Goal: Task Accomplishment & Management: Use online tool/utility

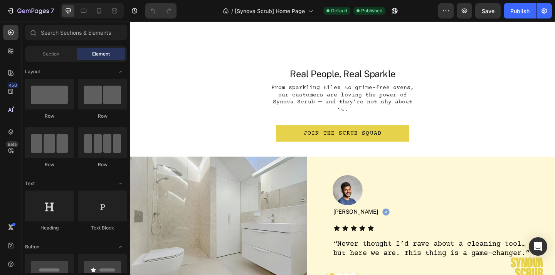
scroll to position [875, 0]
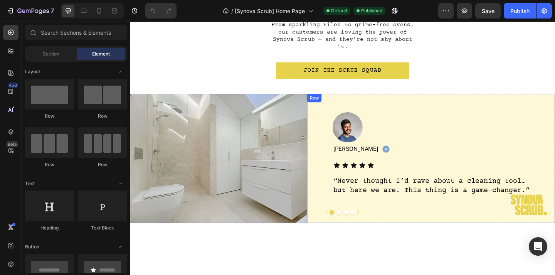
click at [359, 227] on button "Dot" at bounding box center [357, 229] width 5 height 5
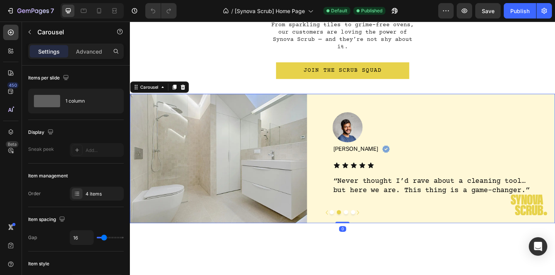
click at [363, 227] on button "Dot" at bounding box center [365, 229] width 5 height 5
click at [351, 227] on button "Dot" at bounding box center [349, 229] width 5 height 5
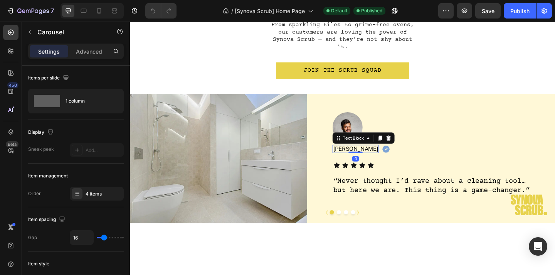
click at [365, 157] on p "[PERSON_NAME]" at bounding box center [375, 160] width 49 height 7
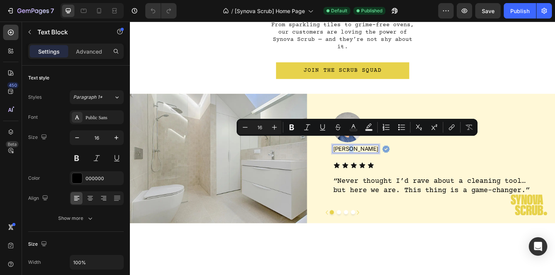
click at [364, 157] on p "[PERSON_NAME]" at bounding box center [375, 160] width 49 height 7
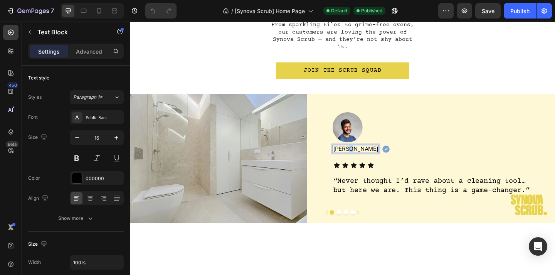
click at [364, 157] on p "[PERSON_NAME]" at bounding box center [375, 160] width 49 height 7
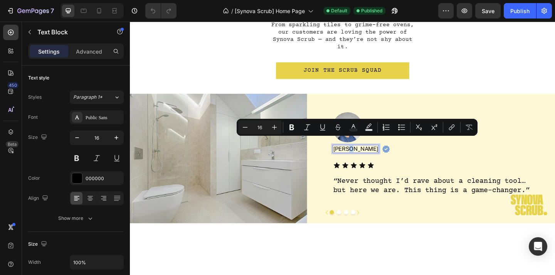
click at [367, 156] on div "[PERSON_NAME]" at bounding box center [376, 160] width 51 height 9
click at [367, 157] on p "[PERSON_NAME]" at bounding box center [375, 160] width 49 height 7
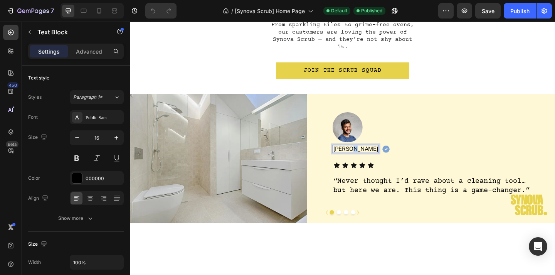
click at [367, 157] on p "[PERSON_NAME]" at bounding box center [375, 160] width 49 height 7
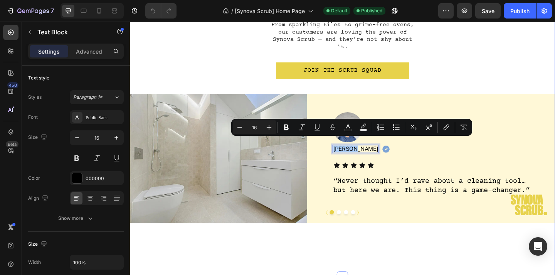
click at [410, 233] on div "Real People, Real Sparkle Heading From sparkling tiles to grime-free ovens, our…" at bounding box center [361, 122] width 463 height 355
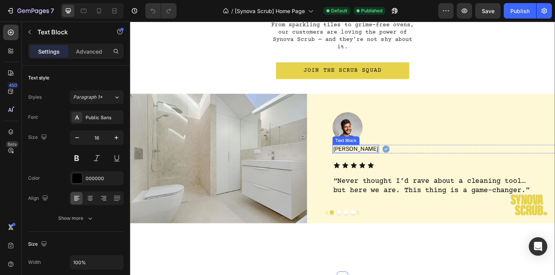
click at [366, 157] on p "[PERSON_NAME]" at bounding box center [375, 160] width 49 height 7
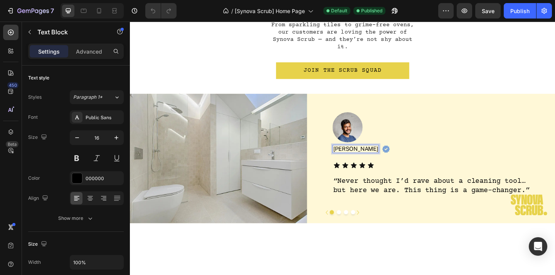
click at [366, 157] on p "[PERSON_NAME]" at bounding box center [375, 160] width 49 height 7
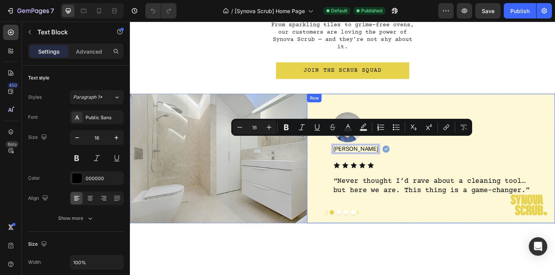
click at [406, 271] on div "Real People, Real Sparkle Heading From sparkling tiles to grime-free ovens, our…" at bounding box center [361, 122] width 463 height 355
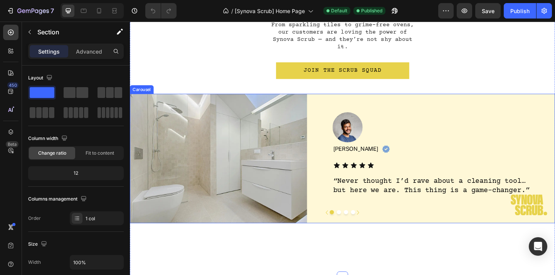
click at [359, 227] on button "Dot" at bounding box center [357, 229] width 5 height 5
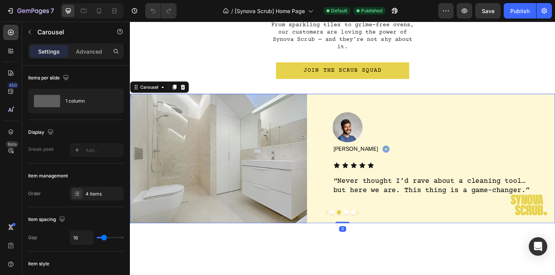
click at [352, 227] on div at bounding box center [361, 229] width 463 height 5
click at [351, 227] on button "Dot" at bounding box center [349, 229] width 5 height 5
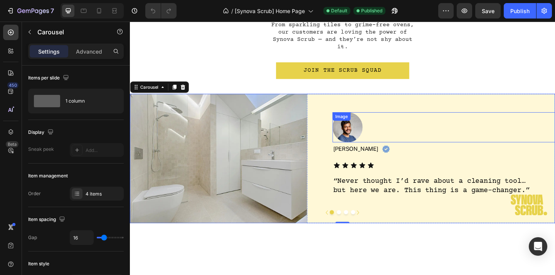
click at [372, 131] on img at bounding box center [367, 136] width 33 height 33
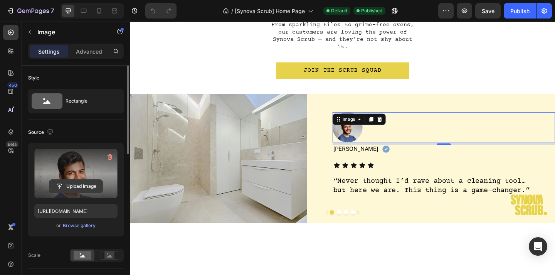
click at [84, 187] on input "file" at bounding box center [75, 186] width 53 height 13
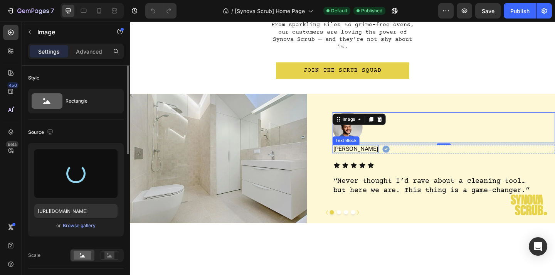
type input "[URL][DOMAIN_NAME]"
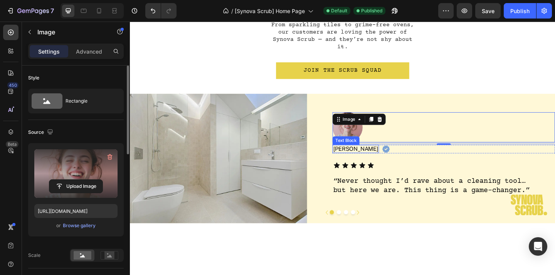
click at [366, 157] on p "[PERSON_NAME]" at bounding box center [375, 160] width 49 height 7
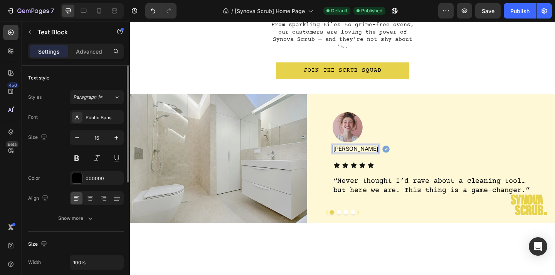
click at [366, 157] on p "[PERSON_NAME]" at bounding box center [375, 160] width 49 height 7
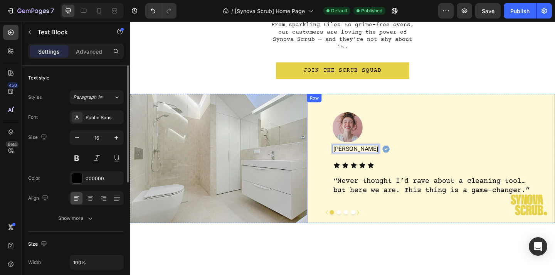
click at [386, 237] on div "Real People, Real Sparkle Heading From sparkling tiles to grime-free ovens, our…" at bounding box center [361, 122] width 463 height 355
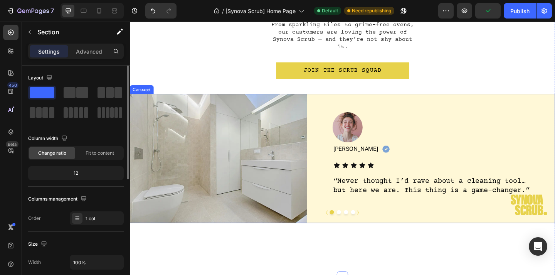
click at [358, 227] on button "Dot" at bounding box center [357, 229] width 5 height 5
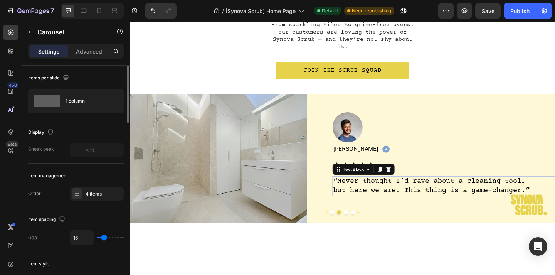
click at [406, 192] on p "“Never thought I’d rave about a cleaning tool… but here we are. This thing is a…" at bounding box center [459, 201] width 216 height 20
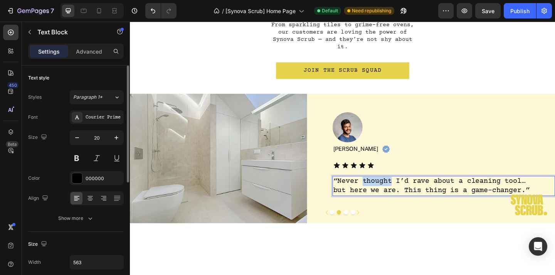
click at [406, 192] on p "“Never thought I’d rave about a cleaning tool… but here we are. This thing is a…" at bounding box center [459, 201] width 216 height 20
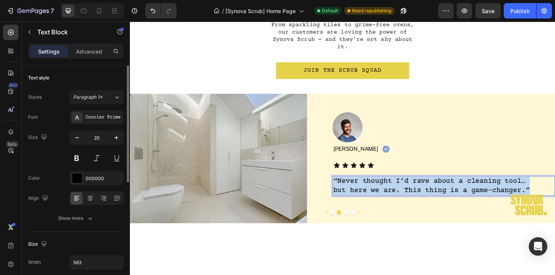
click at [406, 192] on p "“Never thought I’d rave about a cleaning tool… but here we are. This thing is a…" at bounding box center [459, 201] width 216 height 20
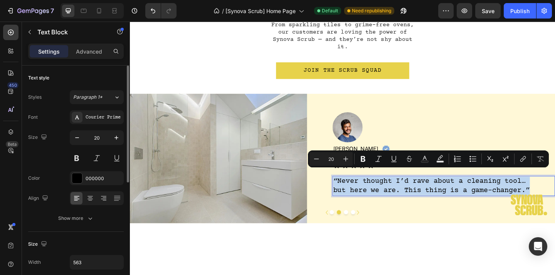
click at [415, 191] on p "“Never thought I’d rave about a cleaning tool… but here we are. This thing is a…" at bounding box center [459, 201] width 216 height 20
drag, startPoint x: 357, startPoint y: 187, endPoint x: 557, endPoint y: 198, distance: 200.1
click at [555, 198] on p "“Never thought I’d rave about a cleaning tool… but here we are. This thing is a…" at bounding box center [459, 201] width 216 height 20
click at [477, 192] on p "“Never thought I’d rave about a cleaning tool… but here we are. This thing is a…" at bounding box center [459, 201] width 216 height 20
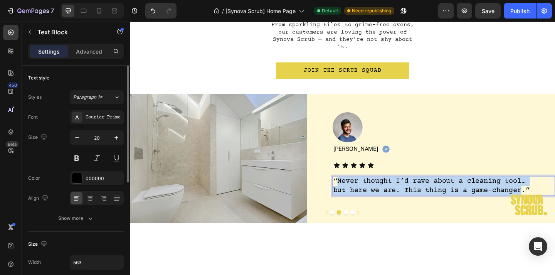
drag, startPoint x: 357, startPoint y: 188, endPoint x: 557, endPoint y: 196, distance: 200.0
click at [555, 196] on p "“Never thought I’d rave about a cleaning tool… but here we are. This thing is a…" at bounding box center [459, 201] width 216 height 20
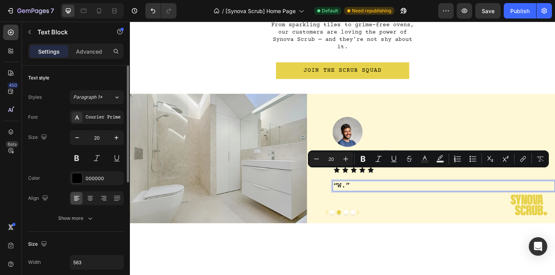
scroll to position [880, 0]
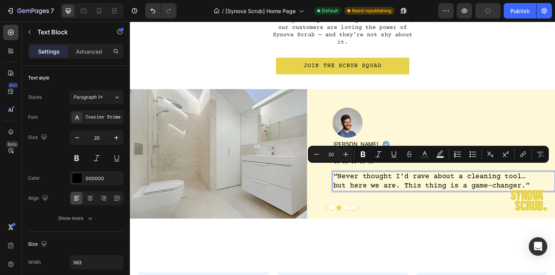
click at [408, 186] on p "“Never thought I’d rave about a cleaning tool… but here we are. This thing is a…" at bounding box center [459, 196] width 216 height 20
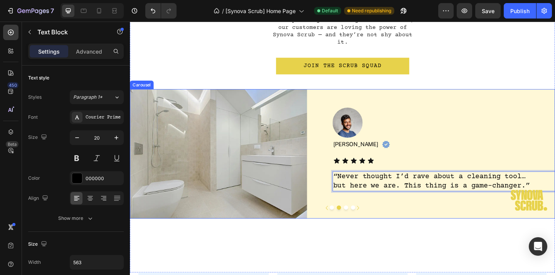
click at [349, 222] on button "Dot" at bounding box center [349, 224] width 5 height 5
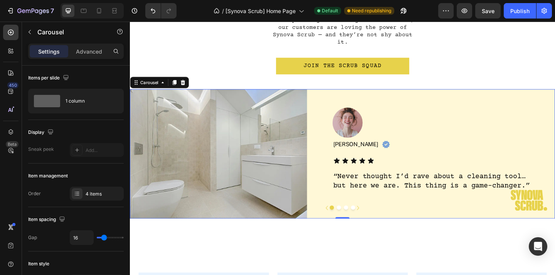
click at [357, 222] on button "Dot" at bounding box center [357, 224] width 5 height 5
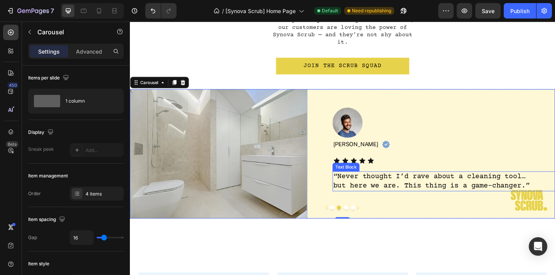
click at [358, 186] on p "“Never thought I’d rave about a cleaning tool… but here we are. This thing is a…" at bounding box center [459, 196] width 216 height 20
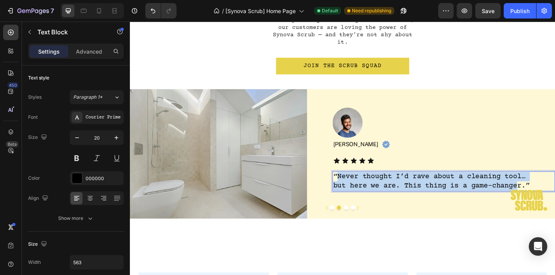
drag, startPoint x: 356, startPoint y: 183, endPoint x: 550, endPoint y: 192, distance: 194.6
click at [550, 192] on p "“Never thought I’d rave about a cleaning tool… but here we are. This thing is a…" at bounding box center [459, 196] width 216 height 20
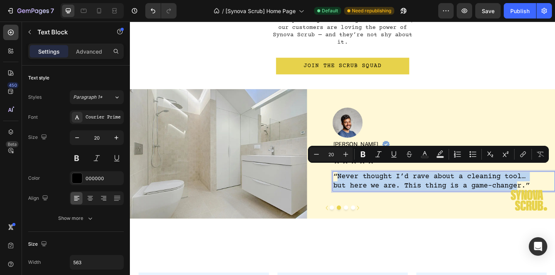
click at [369, 191] on p "“Never thought I’d rave about a cleaning tool… but here we are. This thing is a…" at bounding box center [459, 196] width 216 height 20
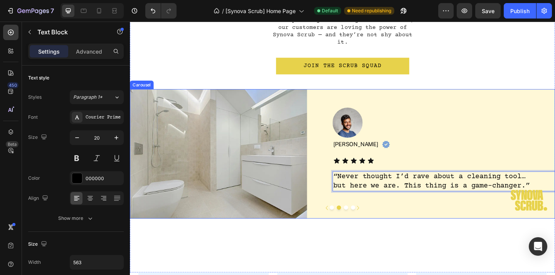
click at [351, 222] on button "Dot" at bounding box center [349, 224] width 5 height 5
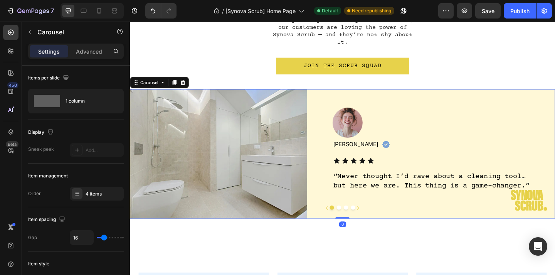
click at [358, 222] on button "Dot" at bounding box center [357, 224] width 5 height 5
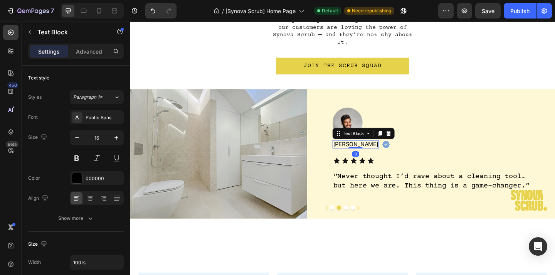
click at [362, 152] on p "[PERSON_NAME]" at bounding box center [375, 155] width 49 height 7
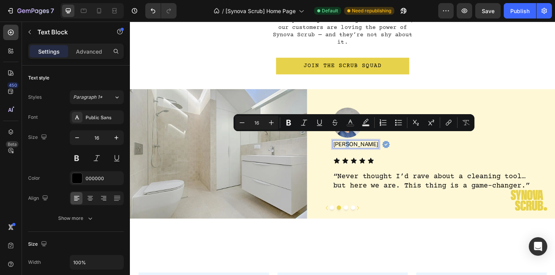
click at [363, 152] on p "[PERSON_NAME]" at bounding box center [375, 155] width 49 height 7
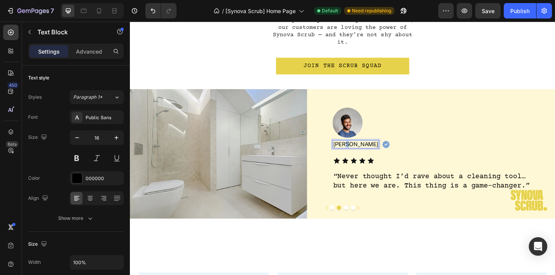
click at [363, 152] on p "[PERSON_NAME]" at bounding box center [375, 155] width 49 height 7
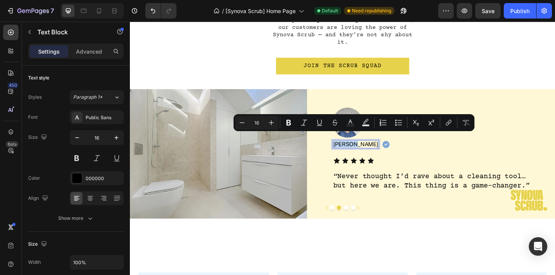
click at [363, 152] on p "[PERSON_NAME]" at bounding box center [375, 155] width 49 height 7
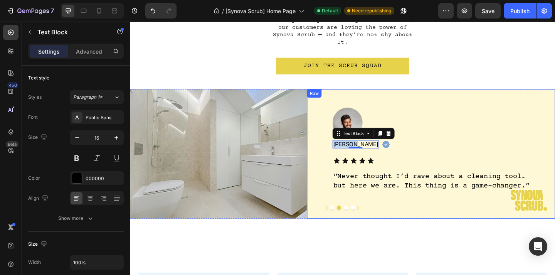
click at [400, 232] on div "Real People, Real Sparkle Heading From sparkling tiles to grime-free ovens, our…" at bounding box center [361, 117] width 463 height 355
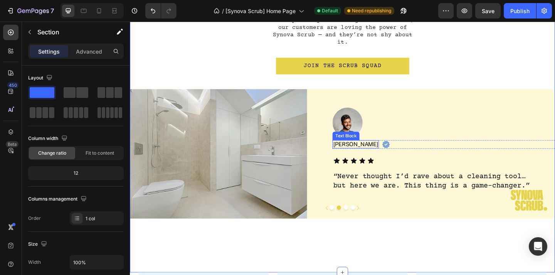
click at [363, 152] on p "[PERSON_NAME]" at bounding box center [375, 155] width 49 height 7
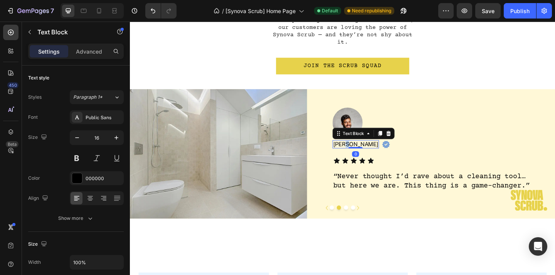
click at [363, 152] on p "[PERSON_NAME]" at bounding box center [375, 155] width 49 height 7
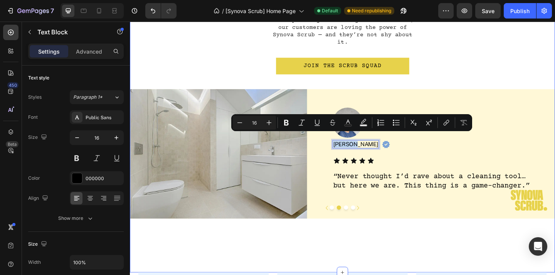
click at [395, 236] on div "Real People, Real Sparkle Heading From sparkling tiles to grime-free ovens, our…" at bounding box center [361, 117] width 463 height 355
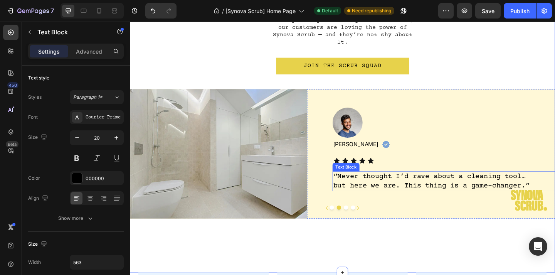
click at [374, 186] on p "“Never thought I’d rave about a cleaning tool… but here we are. This thing is a…" at bounding box center [459, 196] width 216 height 20
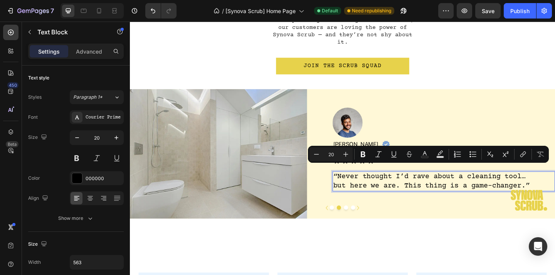
click at [396, 192] on p "“Never thought I’d rave about a cleaning tool… but here we are. This thing is a…" at bounding box center [459, 196] width 216 height 20
click at [443, 191] on p "“Never thought I’d rave about a cleaning tool… but here we are. This thing is a…" at bounding box center [459, 196] width 216 height 20
click at [449, 231] on div "Real People, Real Sparkle Heading From sparkling tiles to grime-free ovens, our…" at bounding box center [361, 117] width 463 height 355
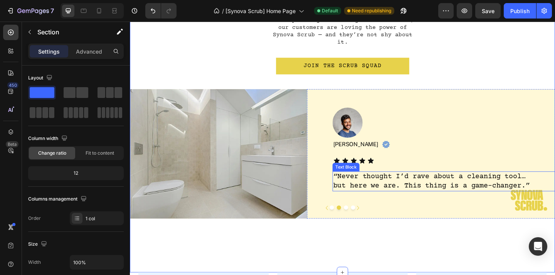
click at [372, 194] on p "“Never thought I’d rave about a cleaning tool… but here we are. This thing is a…" at bounding box center [459, 196] width 216 height 20
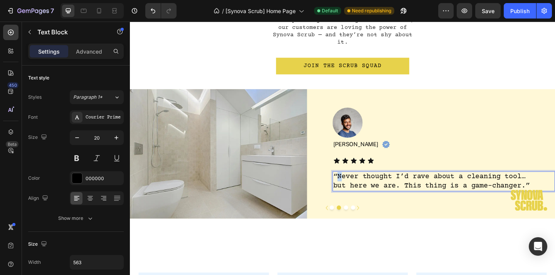
click at [358, 186] on p "“Never thought I’d rave about a cleaning tool… but here we are. This thing is a…" at bounding box center [459, 196] width 216 height 20
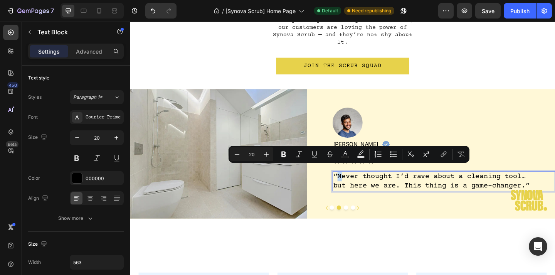
click at [356, 186] on p "“Never thought I’d rave about a cleaning tool… but here we are. This thing is a…" at bounding box center [459, 196] width 216 height 20
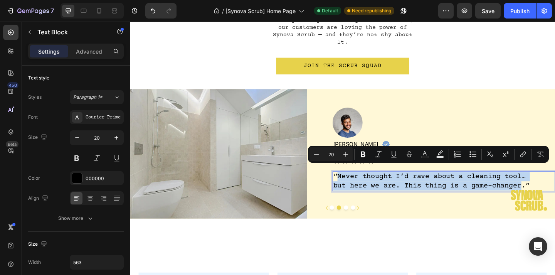
drag, startPoint x: 356, startPoint y: 184, endPoint x: 550, endPoint y: 192, distance: 194.1
click at [550, 192] on p "“Never thought I’d rave about a cleaning tool… but here we are. This thing is a…" at bounding box center [459, 196] width 216 height 20
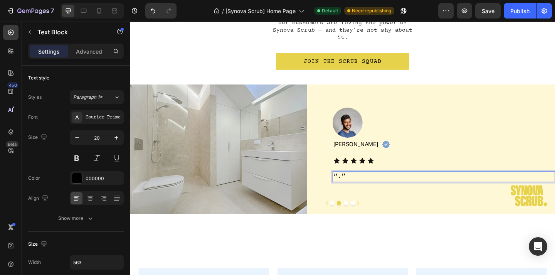
scroll to position [875, 0]
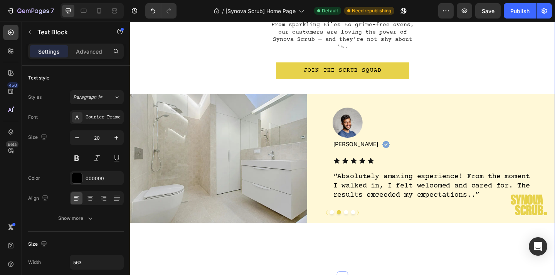
click at [516, 254] on div "Real People, Real Sparkle Heading From sparkling tiles to grime-free ovens, our…" at bounding box center [361, 122] width 463 height 355
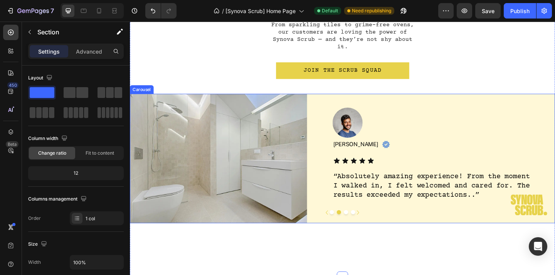
click at [350, 227] on button "Dot" at bounding box center [349, 229] width 5 height 5
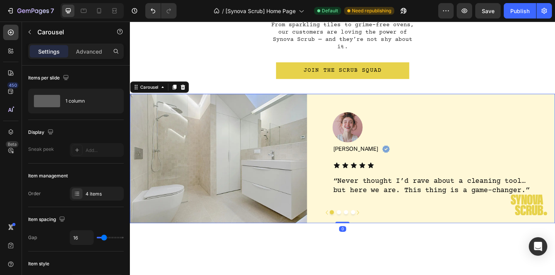
click at [358, 227] on button "Dot" at bounding box center [357, 229] width 5 height 5
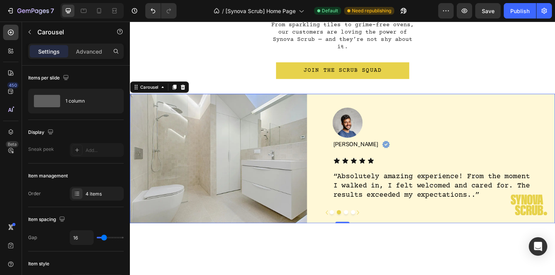
click at [364, 227] on button "Dot" at bounding box center [365, 229] width 5 height 5
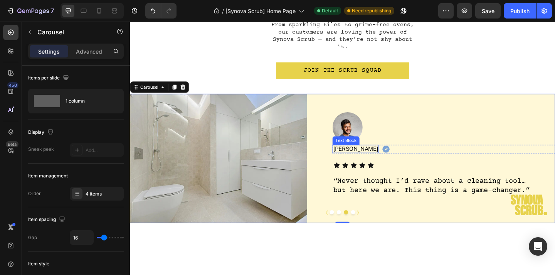
click at [367, 137] on img at bounding box center [367, 136] width 33 height 33
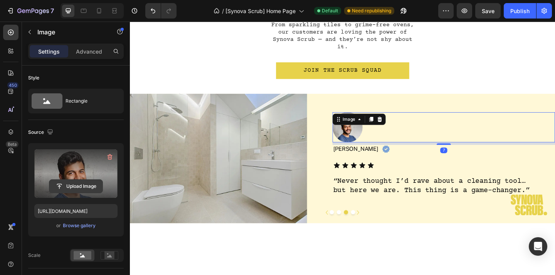
click at [80, 182] on input "file" at bounding box center [75, 186] width 53 height 13
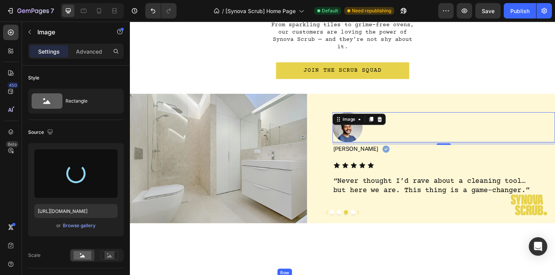
type input "[URL][DOMAIN_NAME]"
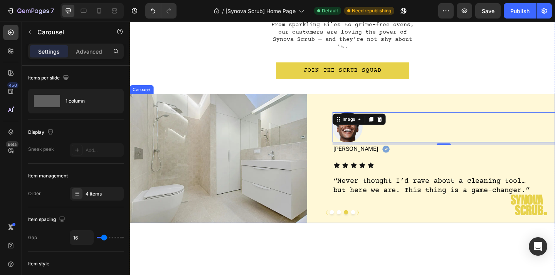
click at [356, 227] on button "Dot" at bounding box center [357, 229] width 5 height 5
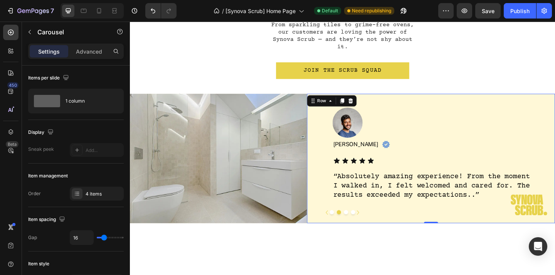
click at [365, 217] on div "Image [PERSON_NAME] Text Block Image Row Icon Icon Icon Icon Icon Icon List “Ab…" at bounding box center [472, 170] width 242 height 141
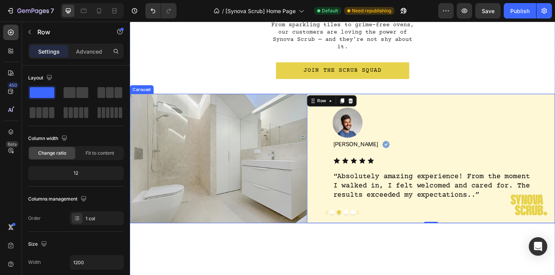
click at [365, 227] on button "Dot" at bounding box center [365, 229] width 5 height 5
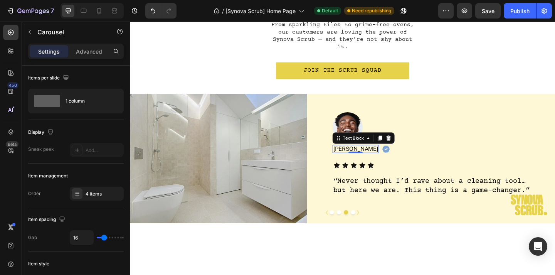
click at [366, 156] on div "[PERSON_NAME]" at bounding box center [376, 160] width 51 height 9
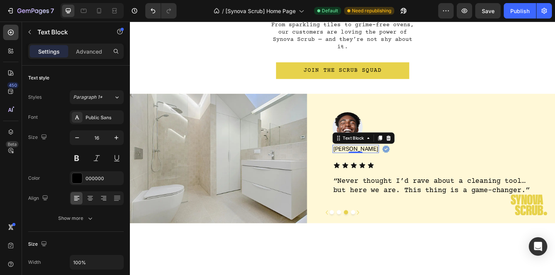
click at [366, 156] on div "[PERSON_NAME]" at bounding box center [376, 160] width 51 height 9
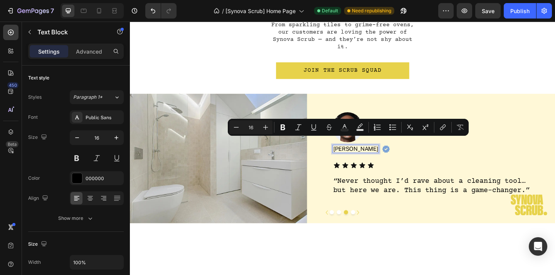
click at [366, 157] on p "[PERSON_NAME]" at bounding box center [375, 160] width 49 height 7
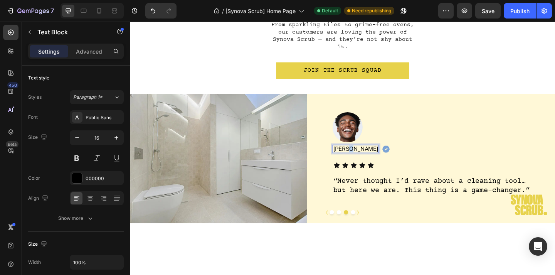
click at [366, 157] on p "[PERSON_NAME]" at bounding box center [375, 160] width 49 height 7
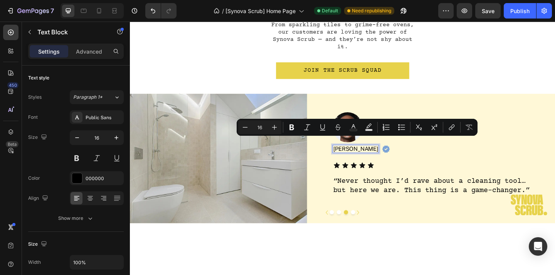
click at [362, 157] on p "[PERSON_NAME]" at bounding box center [375, 160] width 49 height 7
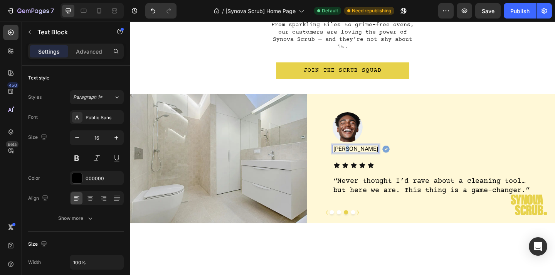
click at [362, 157] on p "[PERSON_NAME]" at bounding box center [375, 160] width 49 height 7
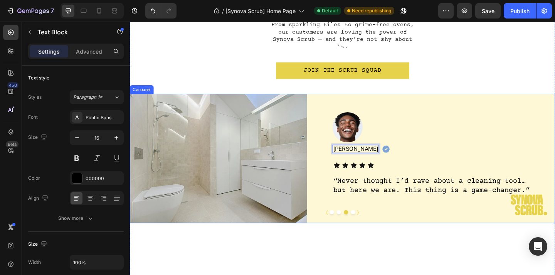
click at [359, 227] on button "Dot" at bounding box center [357, 229] width 5 height 5
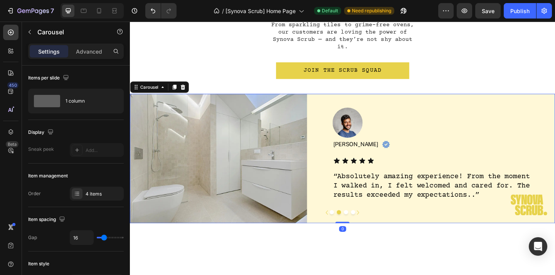
click at [366, 227] on button "Dot" at bounding box center [365, 229] width 5 height 5
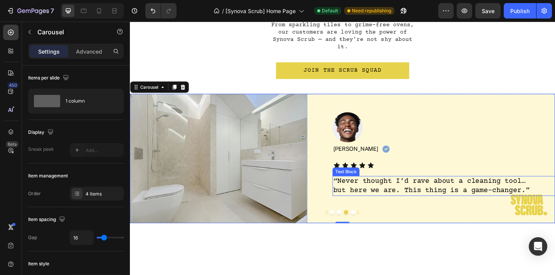
click at [396, 193] on p "“Never thought I’d rave about a cleaning tool… but here we are. This thing is a…" at bounding box center [459, 201] width 216 height 20
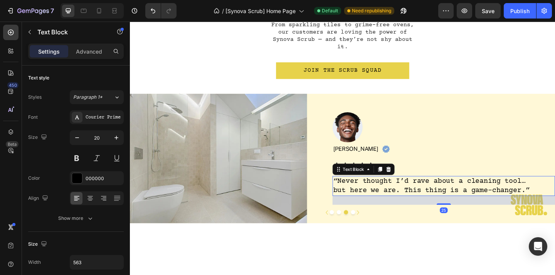
click at [396, 193] on p "“Never thought I’d rave about a cleaning tool… but here we are. This thing is a…" at bounding box center [459, 201] width 216 height 20
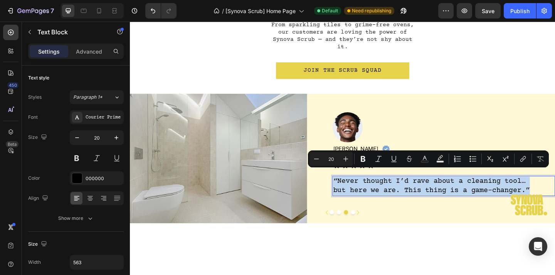
click at [368, 191] on p "“Never thought I’d rave about a cleaning tool… but here we are. This thing is a…" at bounding box center [459, 201] width 216 height 20
drag, startPoint x: 356, startPoint y: 187, endPoint x: 557, endPoint y: 197, distance: 201.9
click at [555, 197] on p "“Never thought I’d rave about a cleaning tool… but here we are. This thing is a…" at bounding box center [459, 201] width 216 height 20
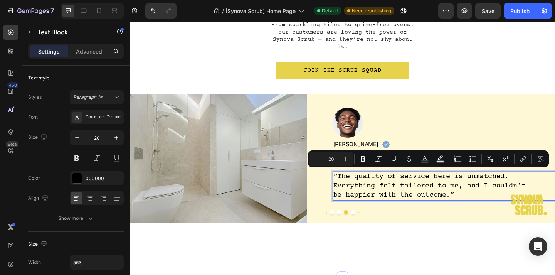
scroll to position [870, 0]
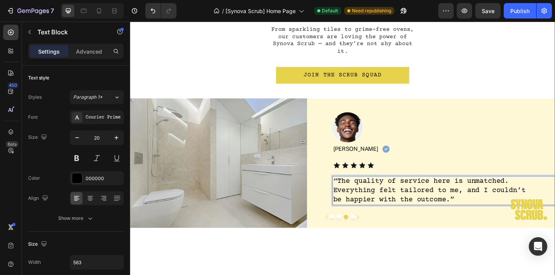
click at [509, 265] on div "Real People, Real Sparkle Heading From sparkling tiles to grime-free ovens, our…" at bounding box center [361, 127] width 463 height 355
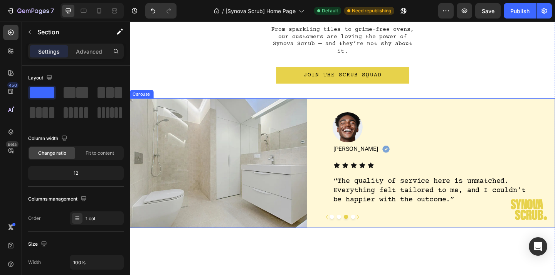
click at [373, 228] on button "Carousel Next Arrow" at bounding box center [378, 234] width 12 height 12
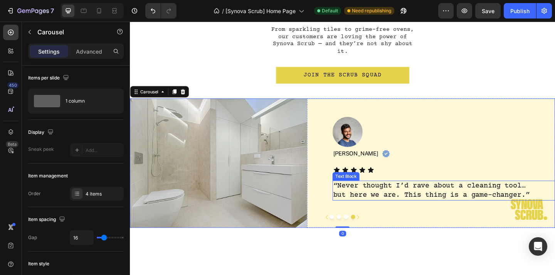
click at [381, 199] on p "“Never thought I’d rave about a cleaning tool… but here we are. This thing is a…" at bounding box center [459, 206] width 216 height 20
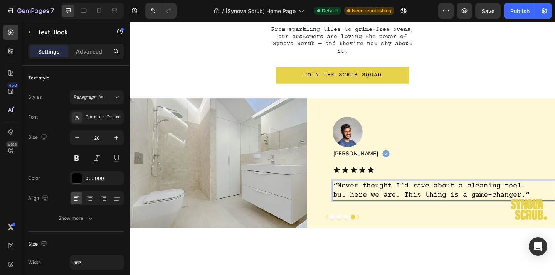
click at [358, 196] on p "“Never thought I’d rave about a cleaning tool… but here we are. This thing is a…" at bounding box center [459, 206] width 216 height 20
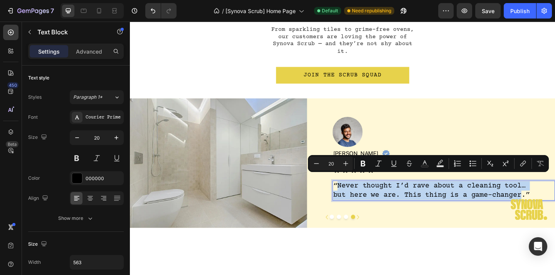
drag, startPoint x: 357, startPoint y: 194, endPoint x: 558, endPoint y: 204, distance: 201.2
click at [555, 204] on p "“Never thought I’d rave about a cleaning tool… but here we are. This thing is a…" at bounding box center [459, 206] width 216 height 20
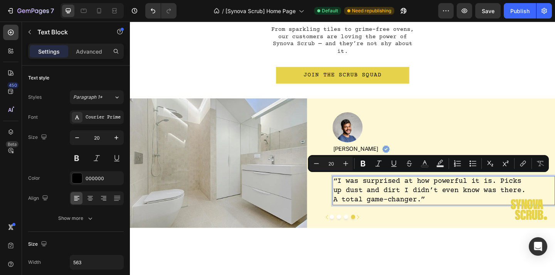
scroll to position [865, 0]
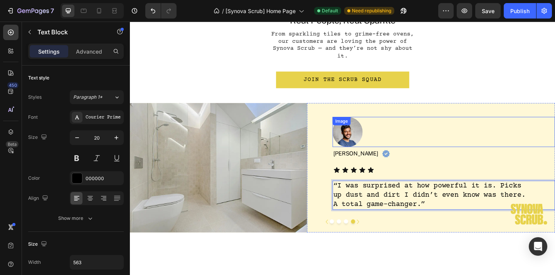
click at [368, 140] on img at bounding box center [367, 141] width 33 height 33
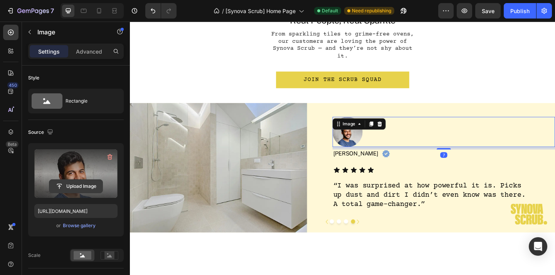
click at [89, 187] on input "file" at bounding box center [75, 186] width 53 height 13
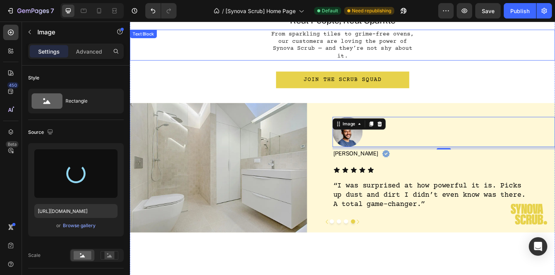
type input "[URL][DOMAIN_NAME]"
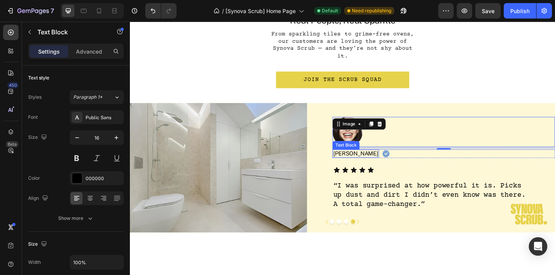
click at [359, 162] on p "[PERSON_NAME]" at bounding box center [375, 165] width 49 height 7
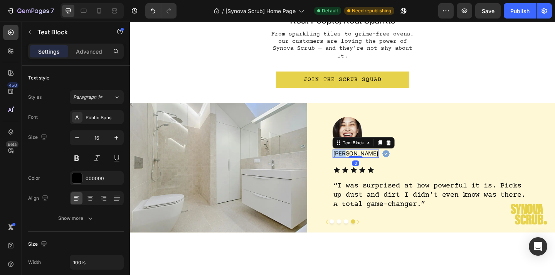
scroll to position [860, 0]
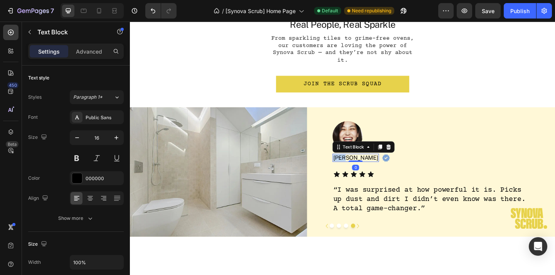
click at [363, 165] on div "[PERSON_NAME]" at bounding box center [376, 169] width 51 height 9
click at [368, 166] on p "[PERSON_NAME]" at bounding box center [375, 169] width 49 height 7
drag, startPoint x: 369, startPoint y: 161, endPoint x: 351, endPoint y: 161, distance: 18.1
click at [351, 166] on p "[PERSON_NAME]" at bounding box center [375, 169] width 49 height 7
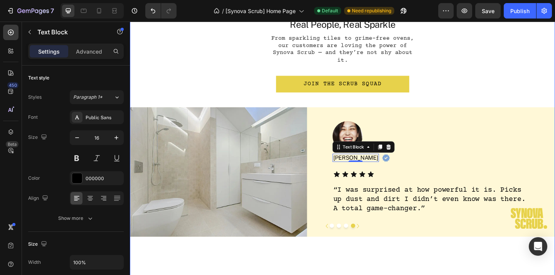
click at [415, 257] on div "Real People, Real Sparkle Heading From sparkling tiles to grime-free ovens, our…" at bounding box center [361, 137] width 463 height 355
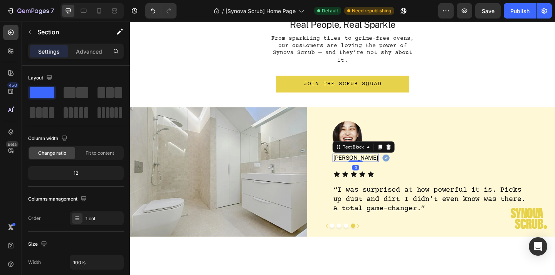
click at [381, 166] on p "[PERSON_NAME]" at bounding box center [375, 169] width 49 height 7
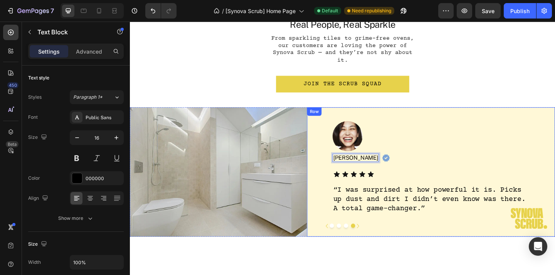
click at [398, 250] on div "Real People, Real Sparkle Heading From sparkling tiles to grime-free ovens, our…" at bounding box center [361, 137] width 463 height 355
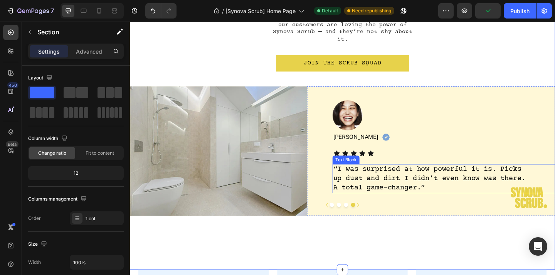
scroll to position [884, 0]
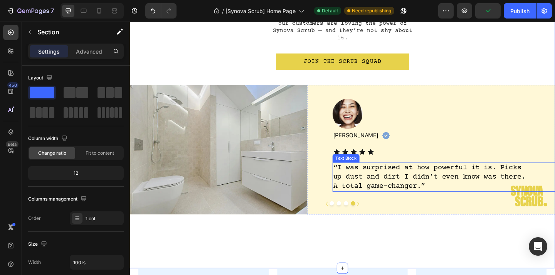
click at [378, 185] on p "“I was surprised at how powerful it is. Picks up dust and dirt I didn’t even kn…" at bounding box center [459, 191] width 216 height 30
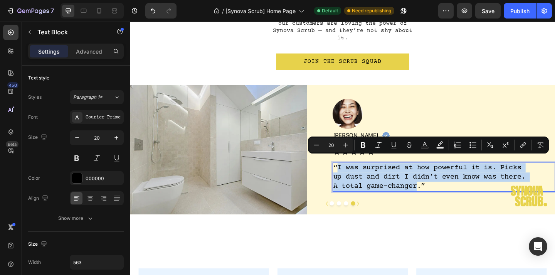
drag, startPoint x: 357, startPoint y: 174, endPoint x: 443, endPoint y: 195, distance: 88.5
click at [443, 195] on p "“I was surprised at how powerful it is. Picks up dust and dirt I didn’t even kn…" at bounding box center [459, 191] width 216 height 30
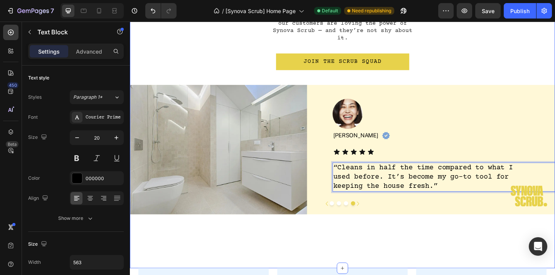
click at [457, 271] on div "Real People, Real Sparkle Heading From sparkling tiles to grime-free ovens, our…" at bounding box center [361, 112] width 463 height 355
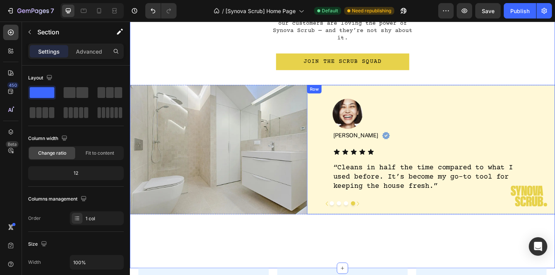
click at [364, 217] on div at bounding box center [361, 219] width 463 height 5
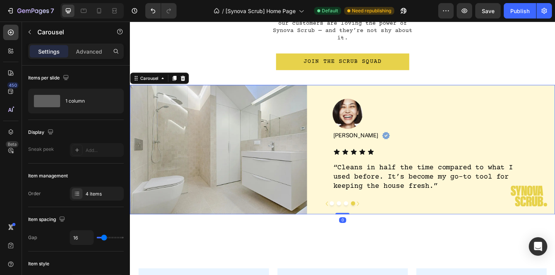
click at [364, 217] on button "Dot" at bounding box center [365, 219] width 5 height 5
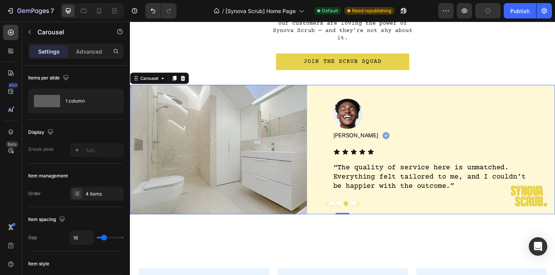
click at [373, 217] on button "Dot" at bounding box center [373, 219] width 5 height 5
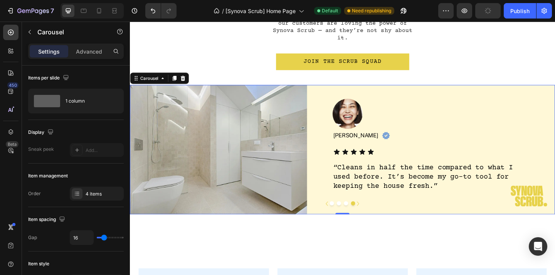
click at [365, 217] on button "Dot" at bounding box center [365, 219] width 5 height 5
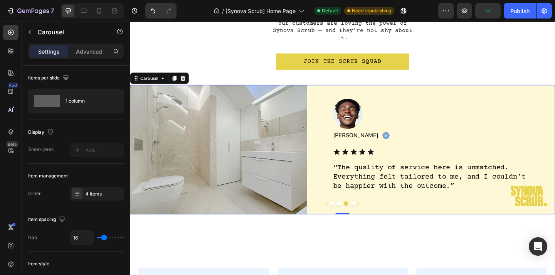
click at [358, 217] on button "Dot" at bounding box center [357, 219] width 5 height 5
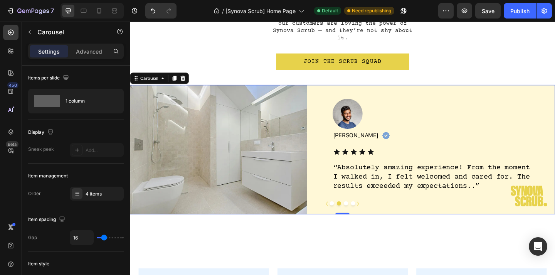
click at [350, 217] on button "Dot" at bounding box center [349, 219] width 5 height 5
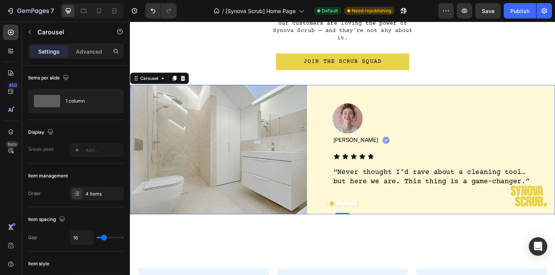
click at [359, 217] on button "Dot" at bounding box center [357, 219] width 5 height 5
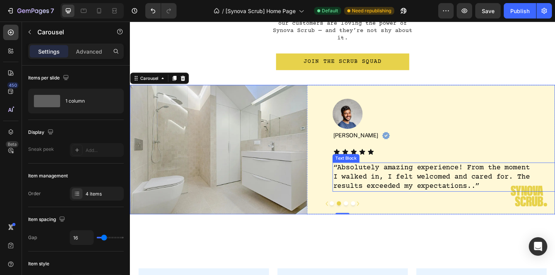
click at [501, 194] on p "“Absolutely amazing experience! From the moment I walked in, I felt welcomed an…" at bounding box center [459, 191] width 216 height 30
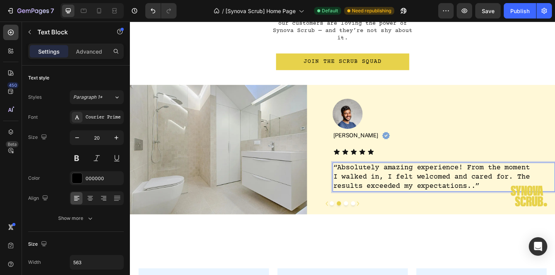
click at [501, 194] on p "“Absolutely amazing experience! From the moment I walked in, I felt welcomed an…" at bounding box center [459, 191] width 216 height 30
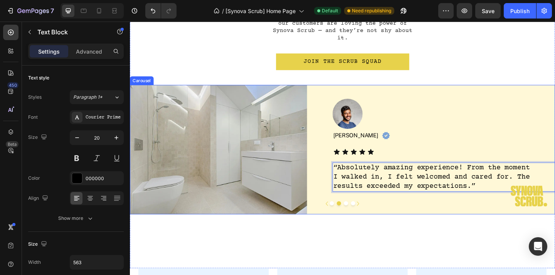
click at [366, 217] on button "Dot" at bounding box center [365, 219] width 5 height 5
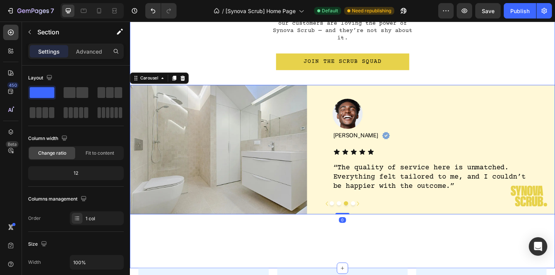
click at [418, 245] on div "Real People, Real Sparkle Heading From sparkling tiles to grime-free ovens, our…" at bounding box center [361, 112] width 463 height 355
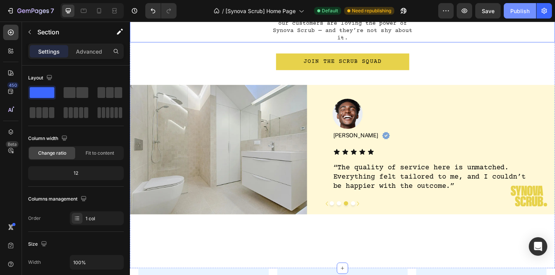
click at [511, 14] on button "Publish" at bounding box center [520, 10] width 32 height 15
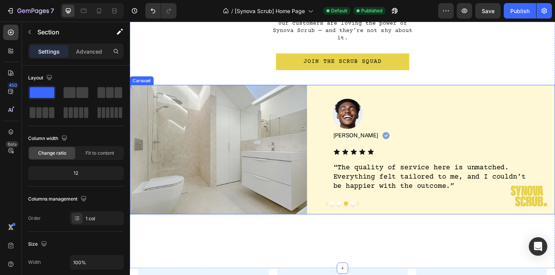
click at [374, 217] on button "Dot" at bounding box center [373, 219] width 5 height 5
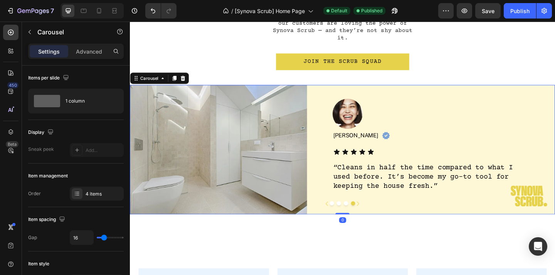
click at [366, 217] on button "Dot" at bounding box center [365, 219] width 5 height 5
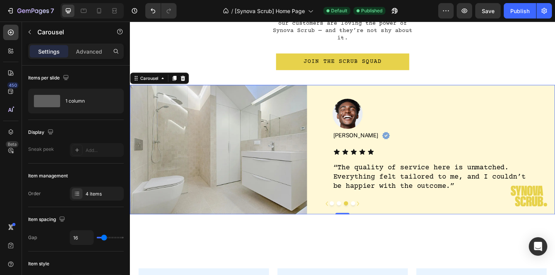
click at [358, 217] on button "Dot" at bounding box center [357, 219] width 5 height 5
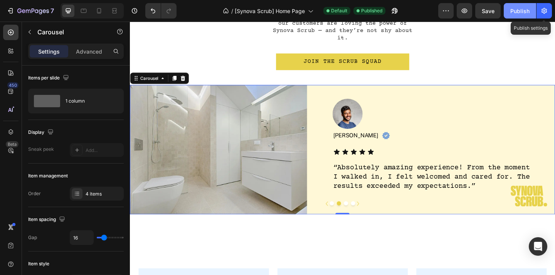
click at [528, 11] on div "Publish" at bounding box center [520, 11] width 19 height 8
click at [366, 217] on button "Dot" at bounding box center [365, 219] width 5 height 5
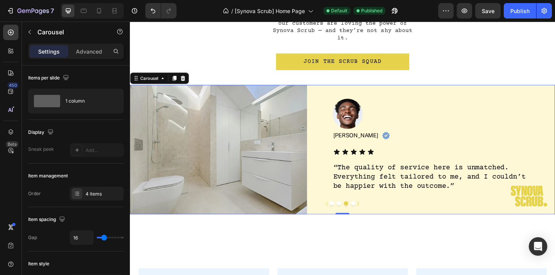
click at [374, 217] on button "Dot" at bounding box center [373, 219] width 5 height 5
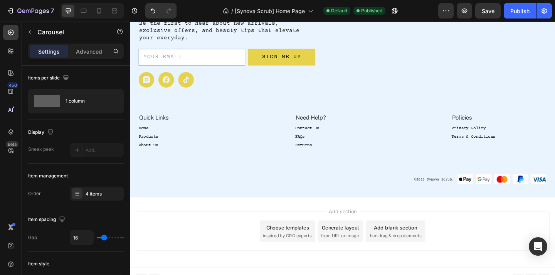
scroll to position [1348, 0]
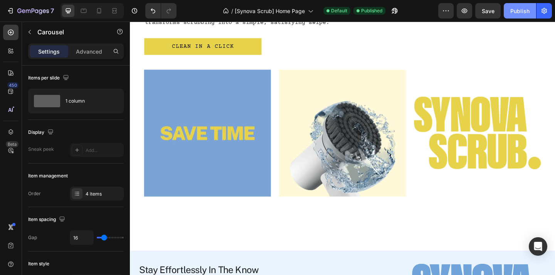
click at [522, 14] on div "Publish" at bounding box center [520, 11] width 19 height 8
click at [469, 13] on button "button" at bounding box center [464, 10] width 15 height 15
click at [295, 19] on div "/ [Synova Scrub] Home Page" at bounding box center [268, 11] width 98 height 19
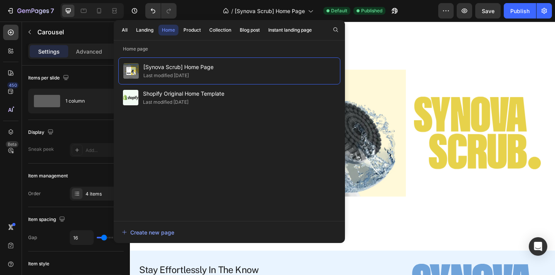
click at [407, 240] on div "All Landing Home Product Collection Blog post Instant landing page" at bounding box center [435, 244] width 56 height 9
click at [336, 30] on icon "button" at bounding box center [336, 30] width 6 height 6
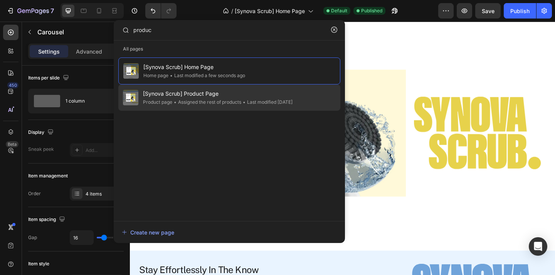
type input "produc"
click at [282, 94] on span "[Synova Scrub] Product Page" at bounding box center [218, 93] width 150 height 9
